Goal: Connect with others: Connect with other users

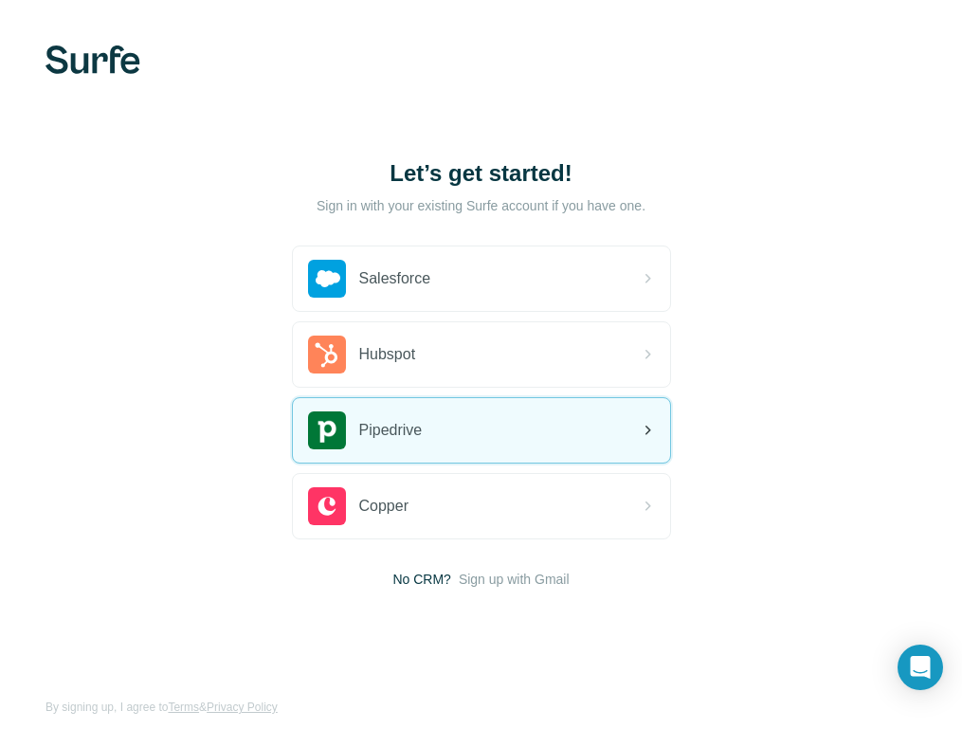
click at [395, 423] on span "Pipedrive" at bounding box center [390, 430] width 63 height 23
click at [369, 423] on span "Pipedrive" at bounding box center [390, 430] width 63 height 23
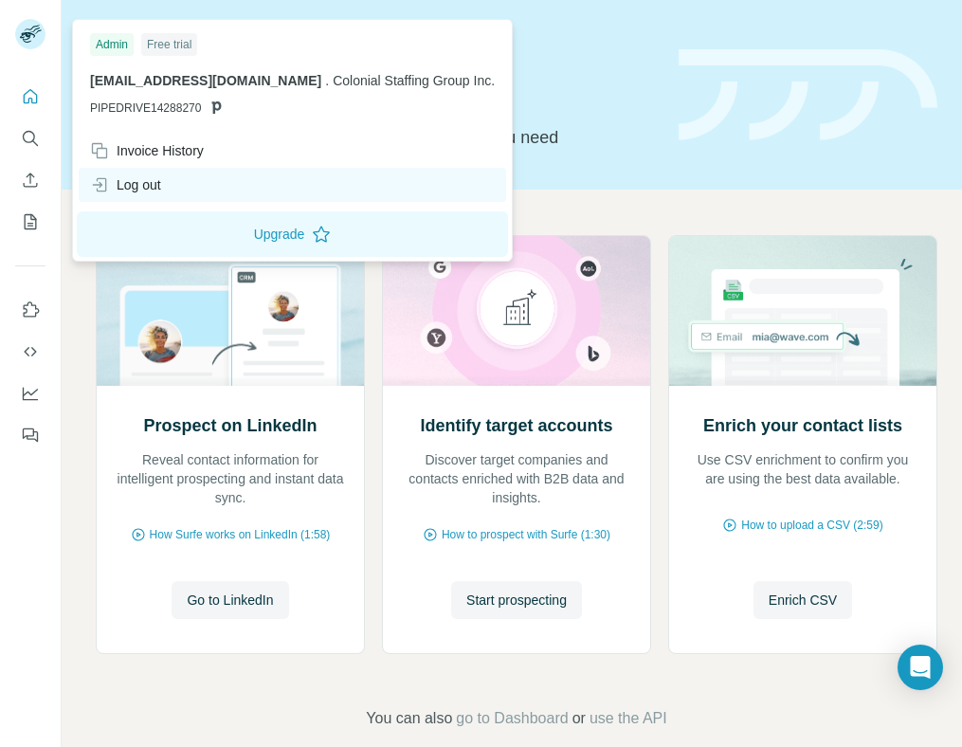
click at [117, 184] on div "Log out" at bounding box center [125, 184] width 71 height 19
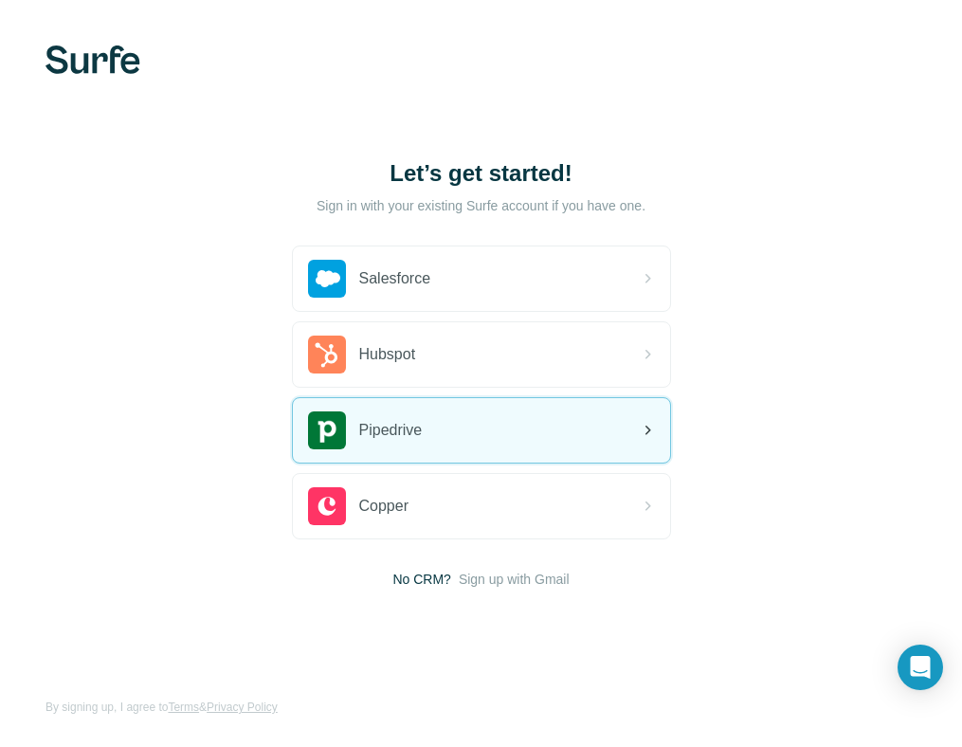
click at [372, 427] on span "Pipedrive" at bounding box center [390, 430] width 63 height 23
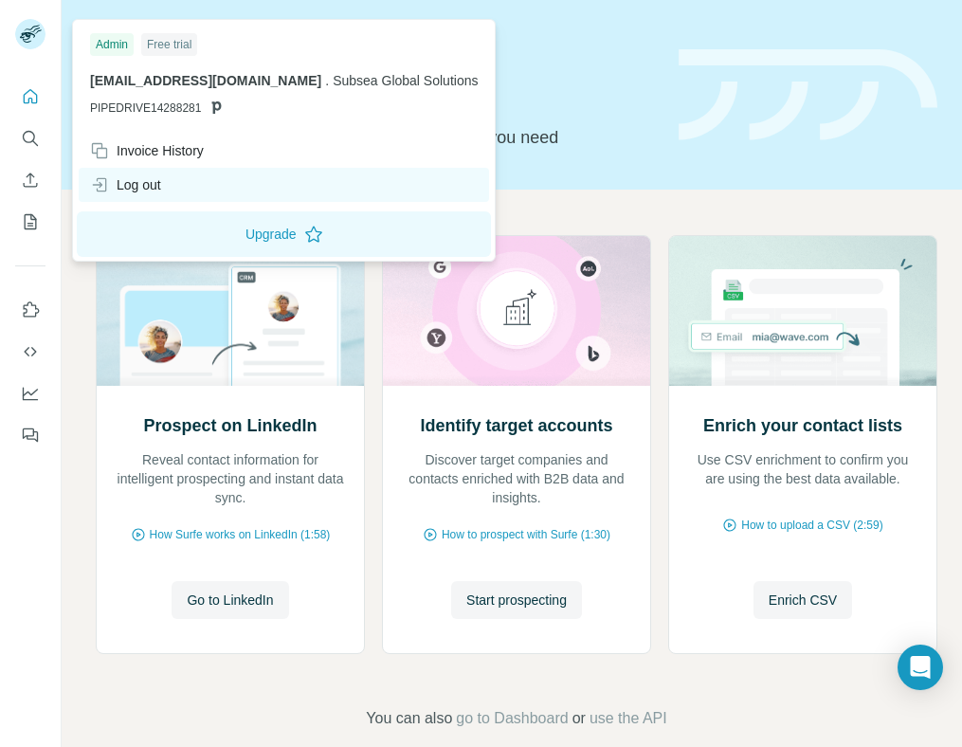
click at [118, 179] on div "Log out" at bounding box center [125, 184] width 71 height 19
click at [170, 183] on div "Log out" at bounding box center [284, 185] width 410 height 34
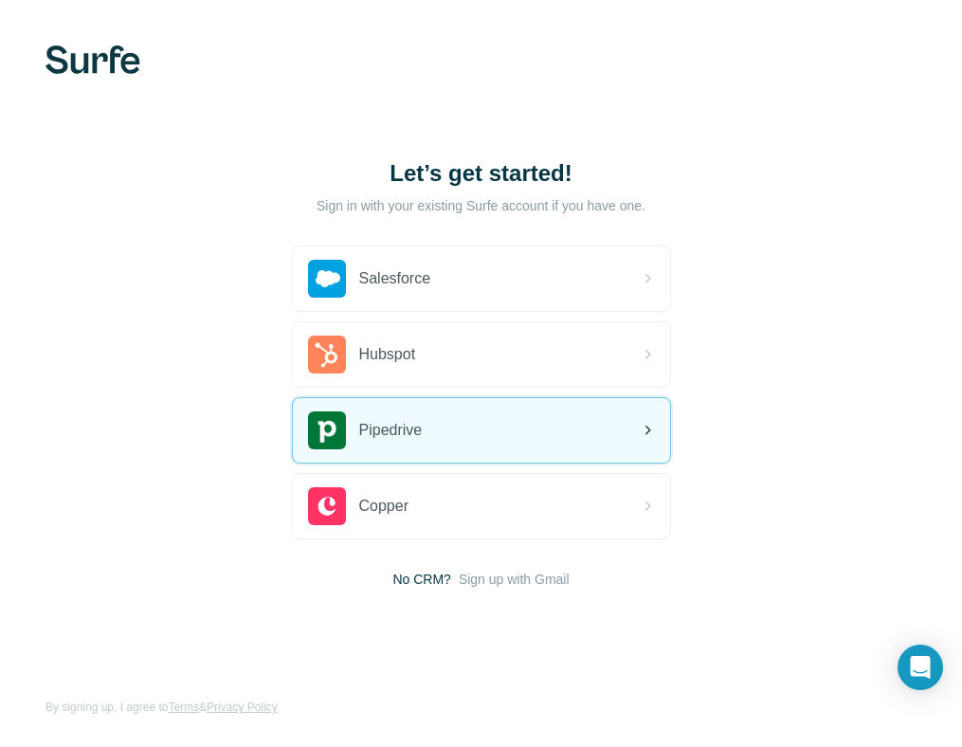
click at [360, 433] on span "Pipedrive" at bounding box center [390, 430] width 63 height 23
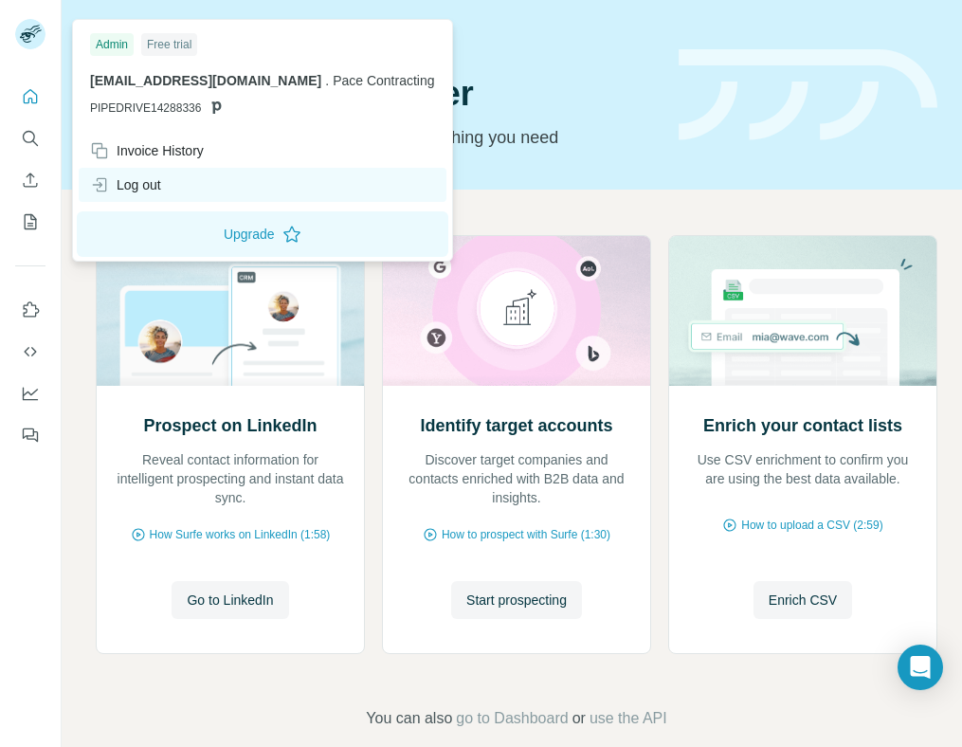
click at [120, 192] on div "Log out" at bounding box center [125, 184] width 71 height 19
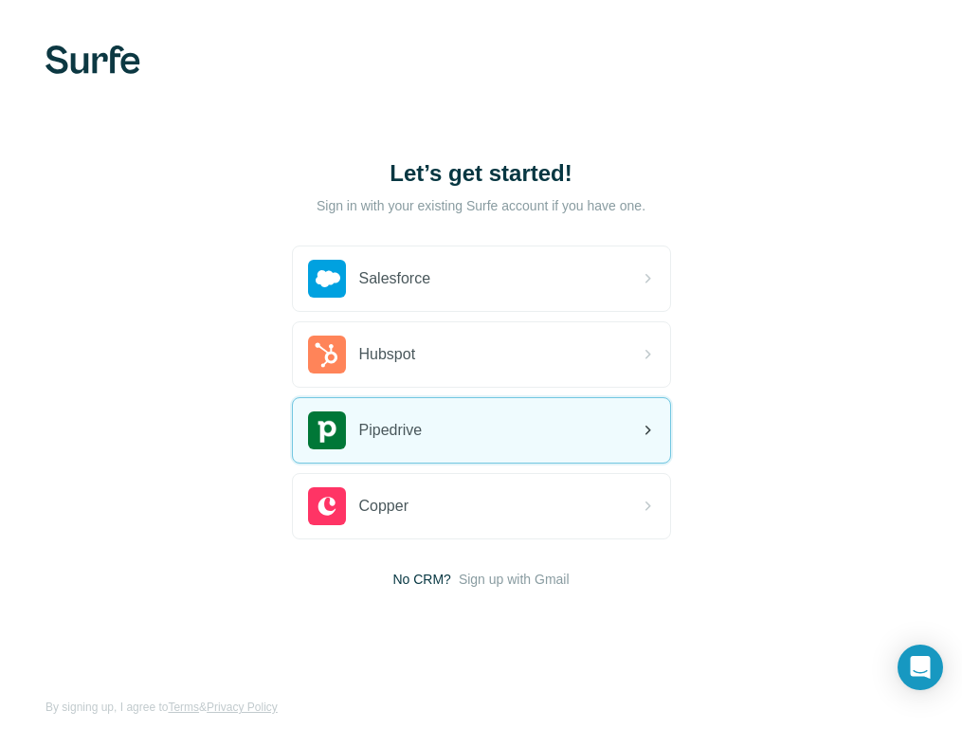
click at [403, 425] on span "Pipedrive" at bounding box center [390, 430] width 63 height 23
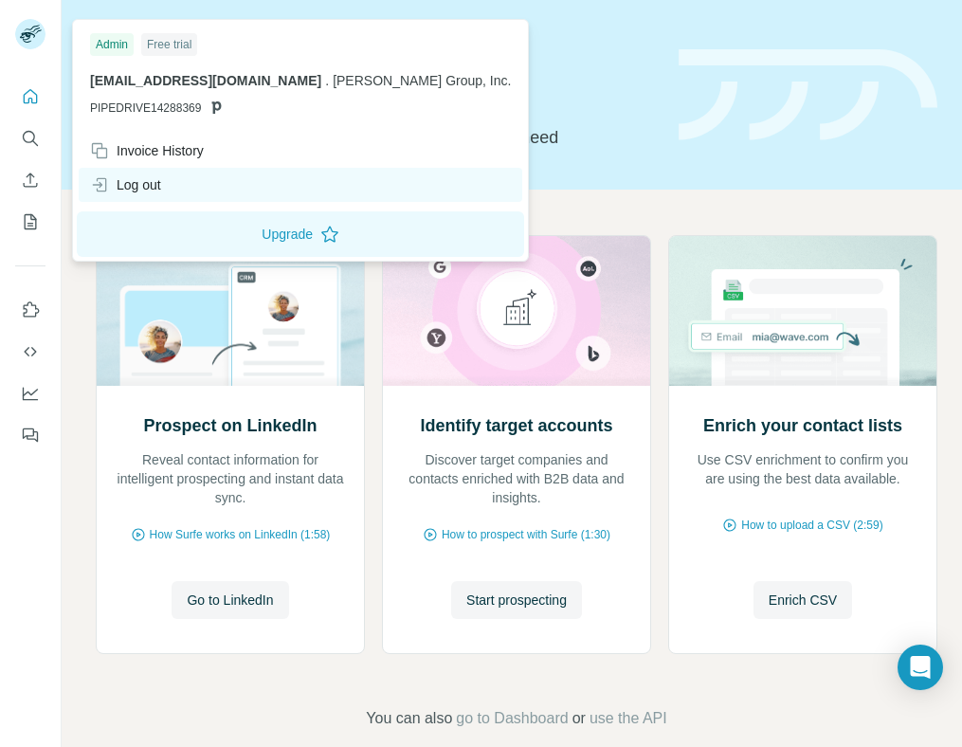
click at [120, 175] on div "Log out" at bounding box center [125, 184] width 71 height 19
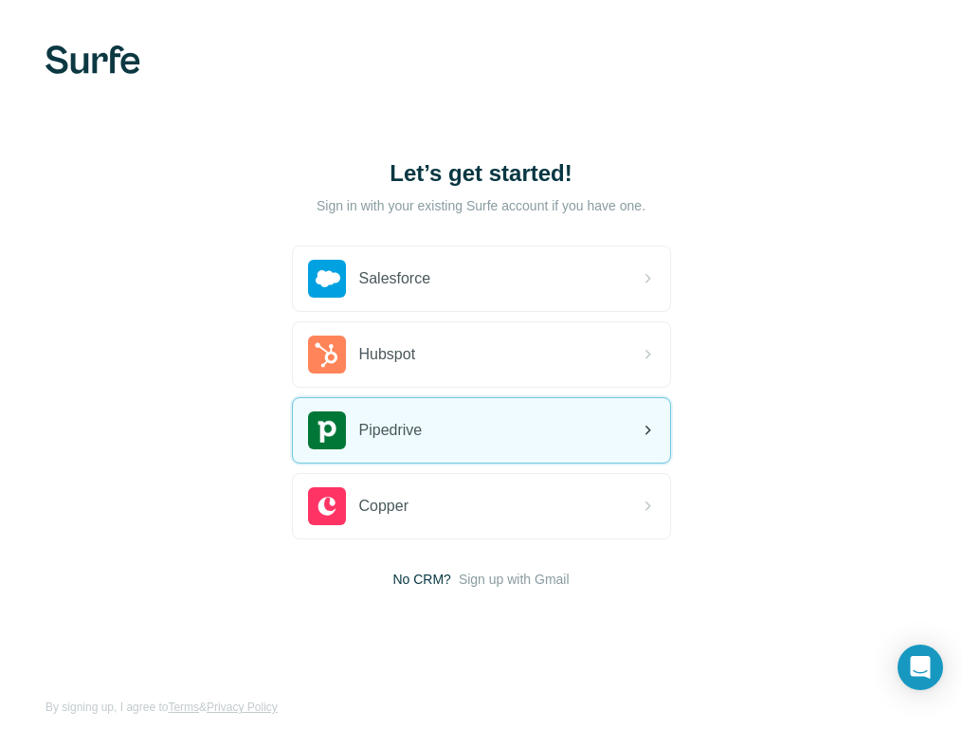
click at [377, 442] on div "Pipedrive" at bounding box center [365, 430] width 115 height 38
